Goal: Check status: Check status

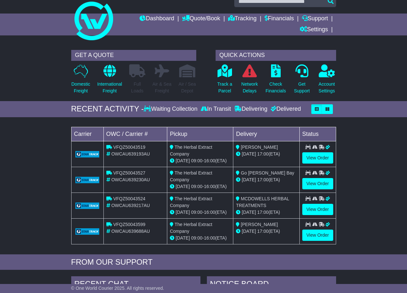
scroll to position [0, 0]
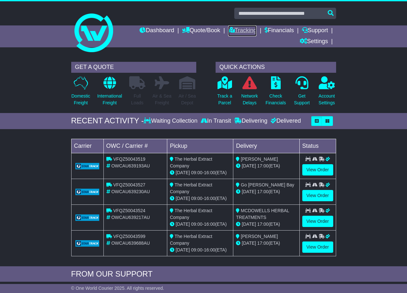
click at [245, 31] on link "Tracking" at bounding box center [242, 30] width 28 height 11
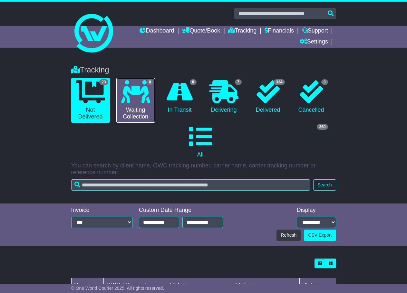
click at [133, 95] on icon at bounding box center [135, 91] width 29 height 23
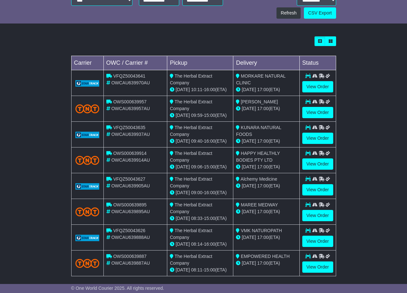
scroll to position [228, 0]
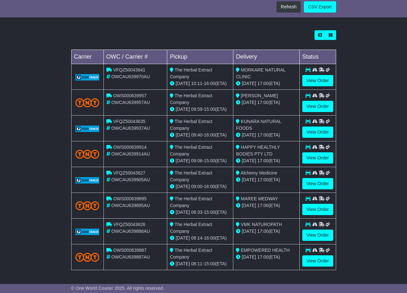
click at [127, 96] on span "OWS000639957" at bounding box center [130, 95] width 34 height 5
click at [127, 101] on span "OWCAU639957AU" at bounding box center [130, 102] width 39 height 5
copy span "OWCAU639957AU"
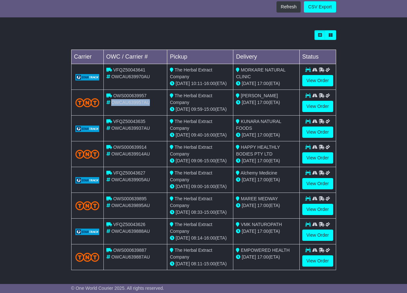
copy span "OWCAU639957AU"
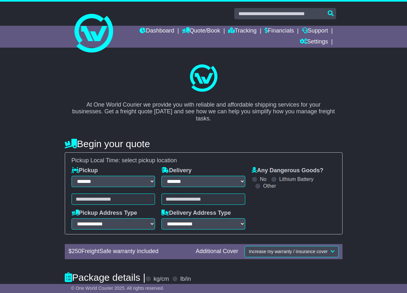
select select "**"
